Goal: Task Accomplishment & Management: Use online tool/utility

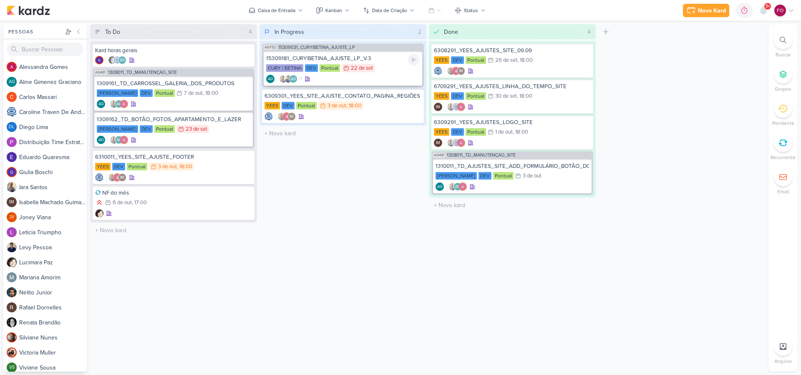
click at [391, 62] on div "15309181_CURY|BETINA_AJUSTE_LP_V.3 CURY | BETINA DEV Pontual 22/9 [DATE] AG +1" at bounding box center [343, 68] width 159 height 34
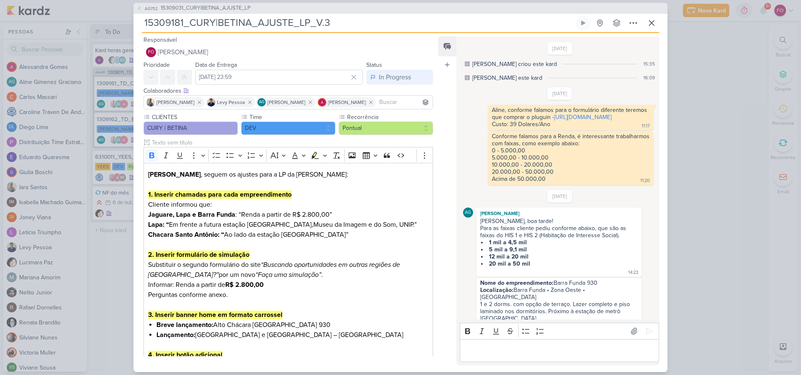
scroll to position [419, 0]
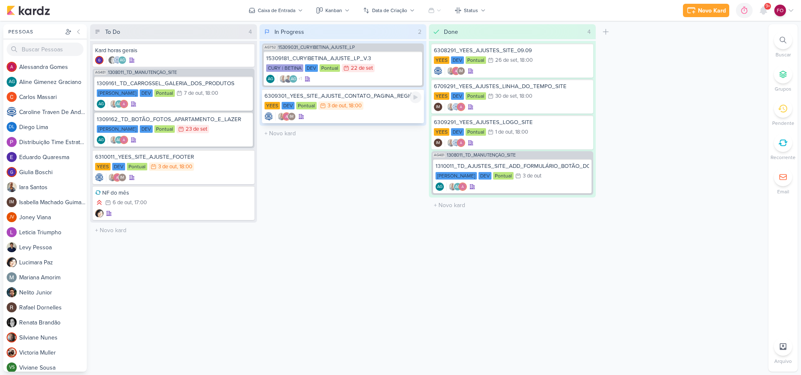
click at [394, 108] on div "YEES DEV Pontual 3/10 [DATE] 18:00" at bounding box center [343, 105] width 157 height 9
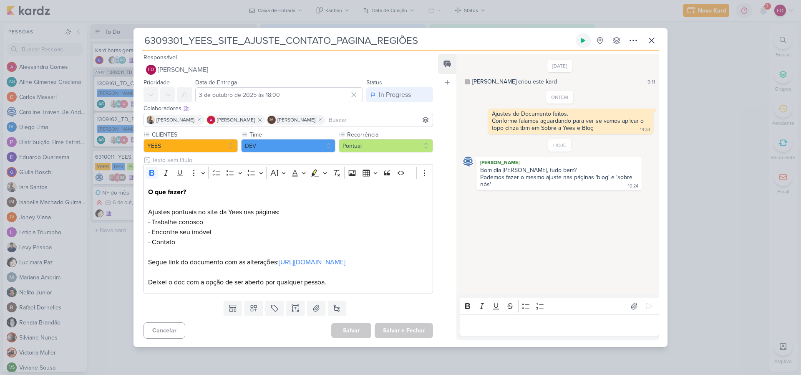
click at [583, 33] on button at bounding box center [583, 40] width 15 height 15
click at [519, 330] on p "Editor editing area: main" at bounding box center [559, 325] width 191 height 10
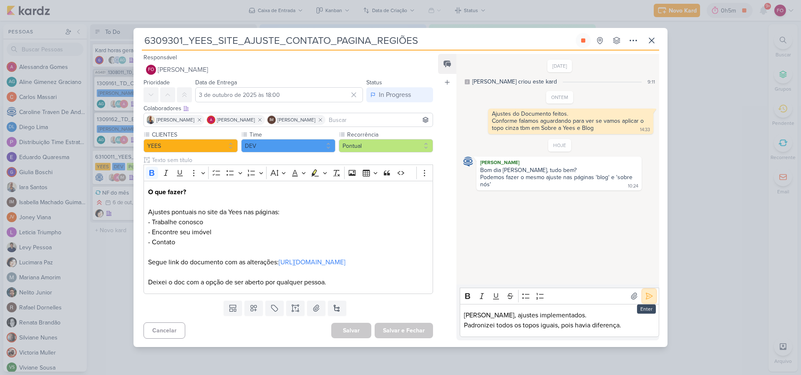
click at [646, 299] on icon at bounding box center [649, 296] width 6 height 6
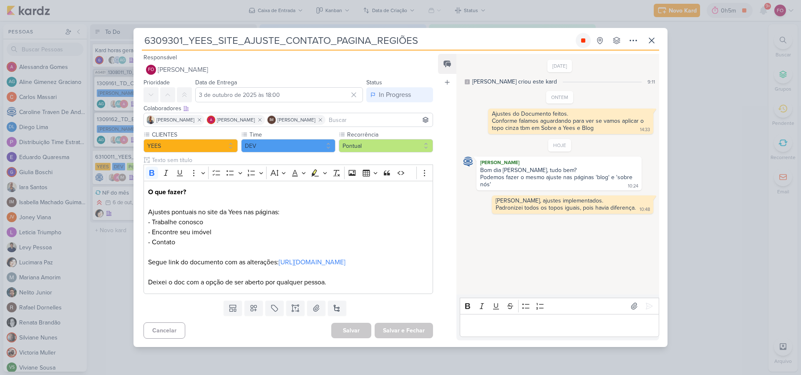
click at [583, 38] on icon at bounding box center [583, 40] width 4 height 4
click at [402, 90] on div "In Progress" at bounding box center [395, 95] width 32 height 10
click at [390, 134] on button "Done" at bounding box center [395, 141] width 74 height 14
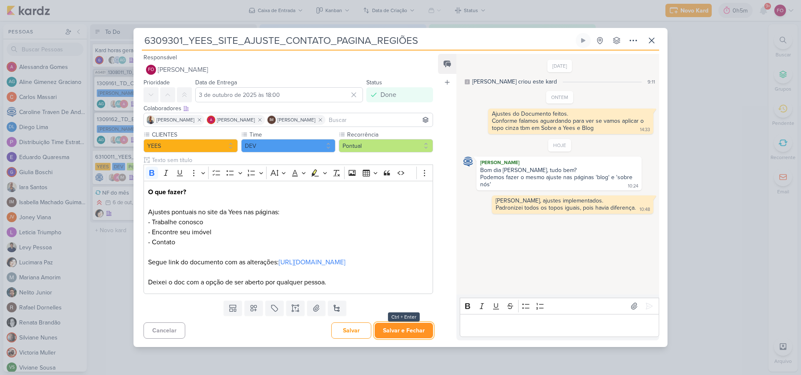
click at [402, 338] on button "Salvar e Fechar" at bounding box center [404, 330] width 58 height 15
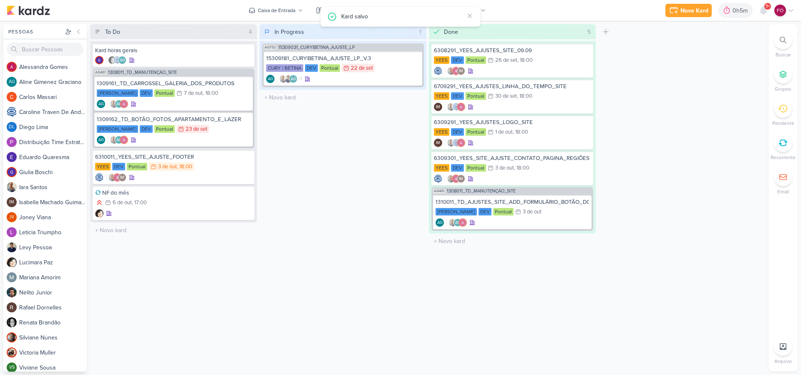
click at [635, 291] on div "To Do 4 Mover Para Esquerda Mover Para Direita [GEOGRAPHIC_DATA] Kard horas ger…" at bounding box center [427, 197] width 675 height 347
